Goal: Transaction & Acquisition: Purchase product/service

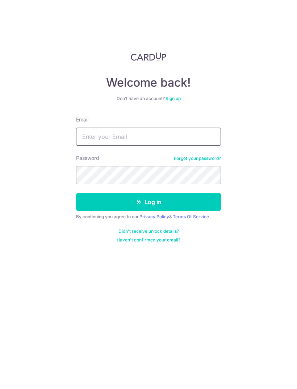
click at [190, 140] on input "Email" at bounding box center [148, 137] width 145 height 18
type input "H"
type input "Gadget_bent@yahoo.com"
click at [206, 208] on button "Log in" at bounding box center [148, 202] width 145 height 18
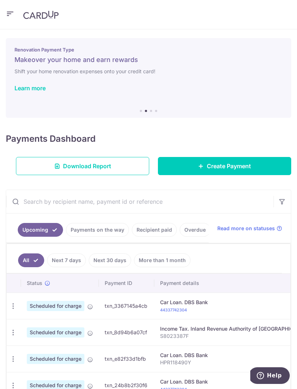
click at [248, 167] on span "Create Payment" at bounding box center [229, 166] width 44 height 9
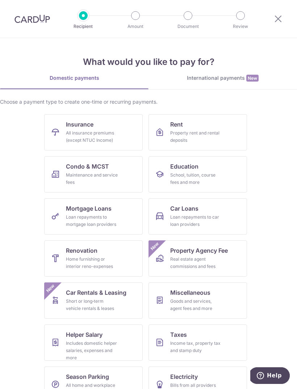
click at [224, 181] on link "Education School, tuition, course fees and more" at bounding box center [198, 174] width 99 height 36
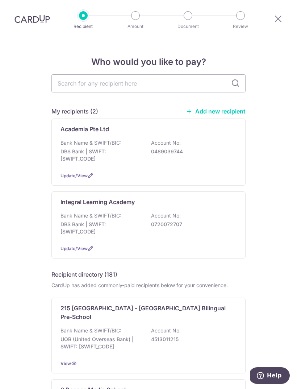
click at [209, 146] on div "Bank Name & SWIFT/BIC: DBS Bank | SWIFT: DBSSSGSGXXX Account No: 0489039744" at bounding box center [149, 152] width 176 height 27
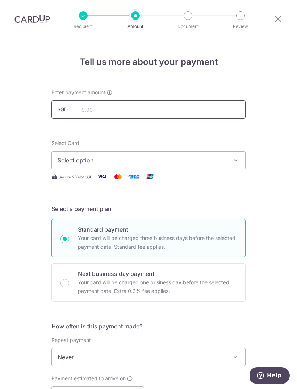
click at [90, 108] on input "text" at bounding box center [148, 109] width 194 height 18
click at [69, 162] on span "Select option" at bounding box center [142, 160] width 169 height 9
type input "2,354.40"
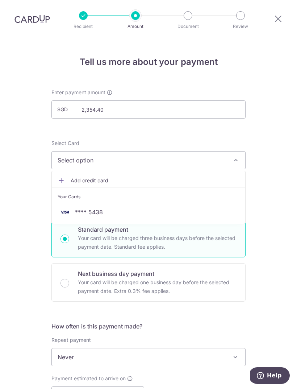
click at [212, 218] on link "**** 5438" at bounding box center [149, 211] width 194 height 17
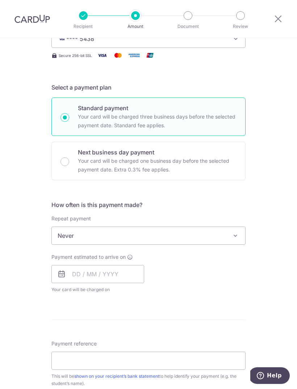
scroll to position [141, 0]
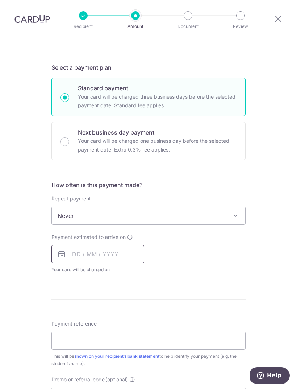
click at [132, 254] on input "text" at bounding box center [97, 254] width 93 height 18
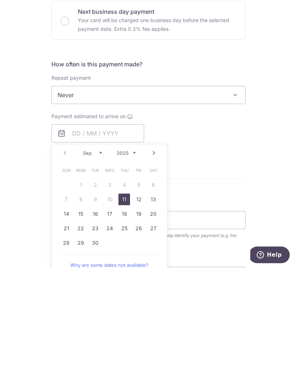
click at [125, 314] on link "11" at bounding box center [125, 320] width 12 height 12
type input "11/09/2025"
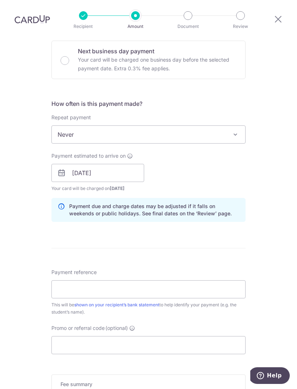
scroll to position [273, 0]
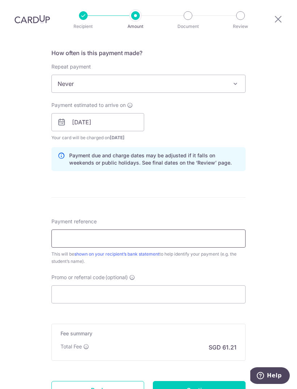
click at [219, 229] on input "Payment reference" at bounding box center [148, 238] width 194 height 18
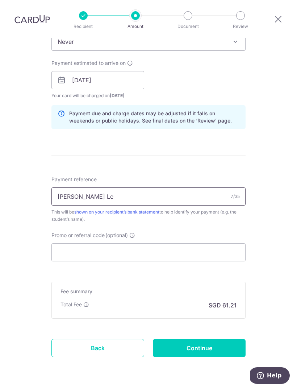
scroll to position [315, 0]
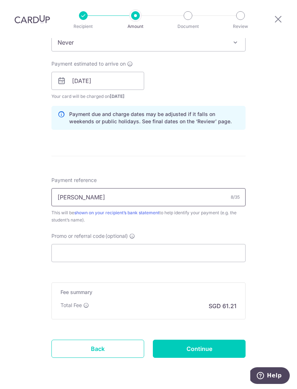
type input "Teia Lee"
click at [161, 244] on input "Promo or referral code (optional)" at bounding box center [148, 253] width 194 height 18
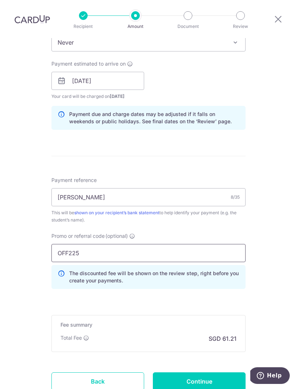
type input "OFF225"
click at [216, 372] on input "Continue" at bounding box center [199, 381] width 93 height 18
type input "Create Schedule"
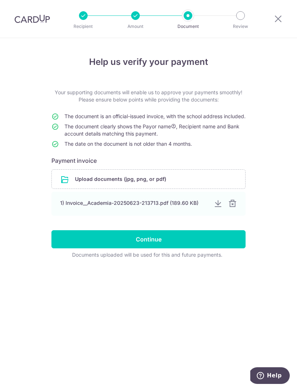
click at [232, 208] on div at bounding box center [232, 203] width 9 height 9
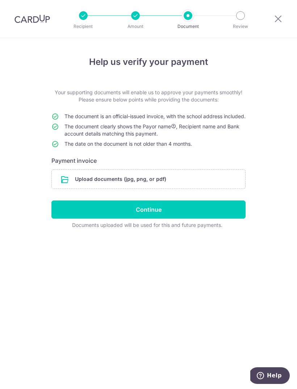
click at [202, 188] on input "file" at bounding box center [149, 179] width 194 height 19
click at [153, 184] on input "file" at bounding box center [149, 179] width 194 height 19
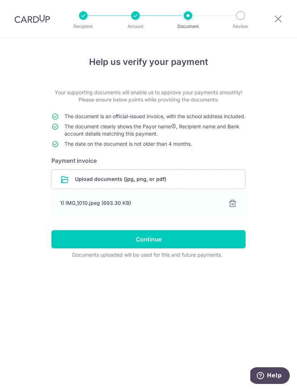
click at [226, 246] on input "Continue" at bounding box center [148, 239] width 194 height 18
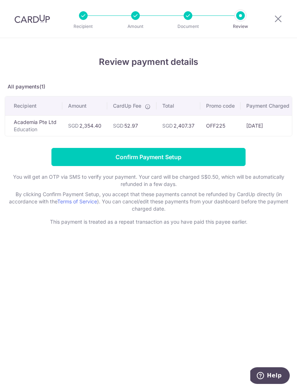
click at [234, 158] on input "Confirm Payment Setup" at bounding box center [148, 157] width 194 height 18
